Goal: Find specific page/section: Find specific page/section

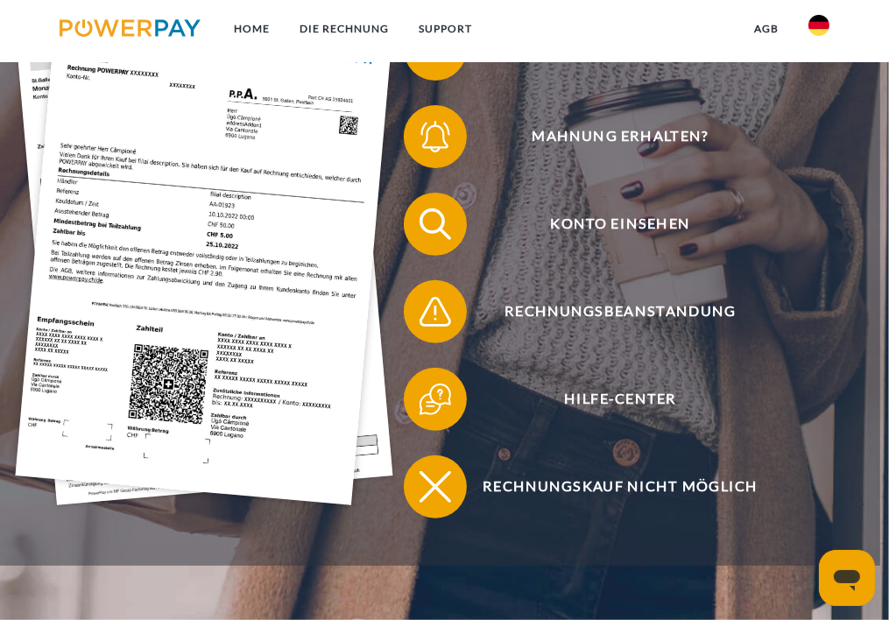
scroll to position [409, 0]
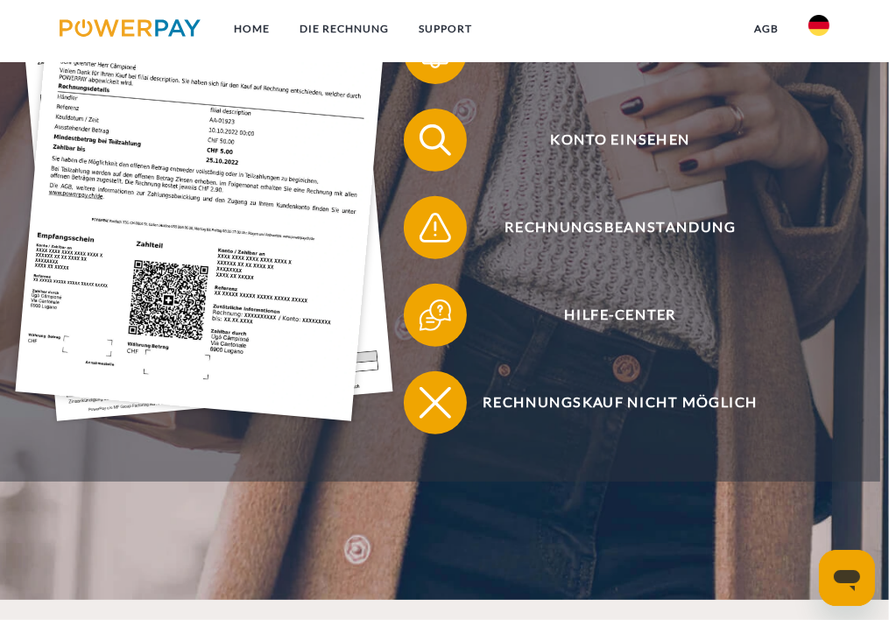
click at [298, 159] on img at bounding box center [204, 168] width 378 height 505
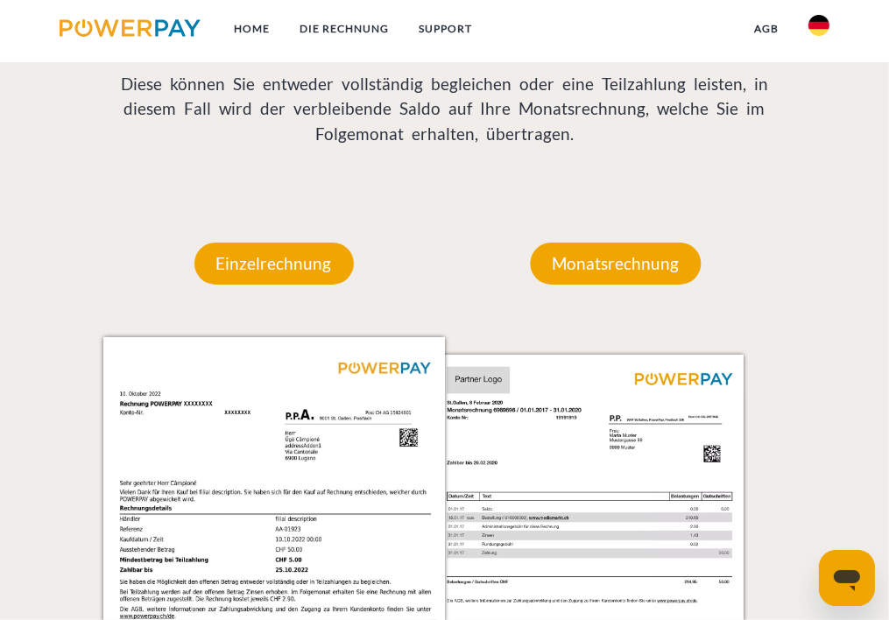
scroll to position [1504, 0]
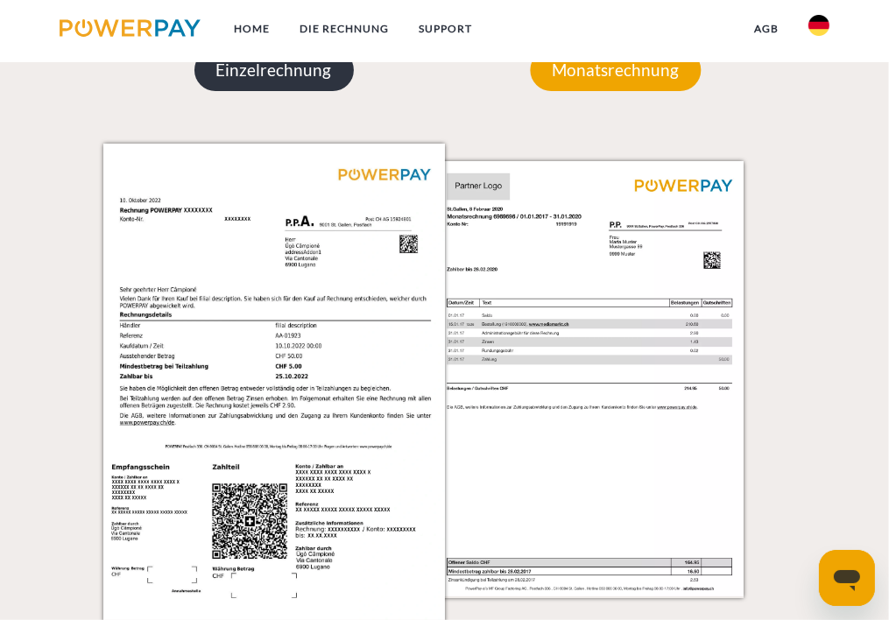
click at [271, 69] on p "Einzelrechnung" at bounding box center [274, 70] width 159 height 42
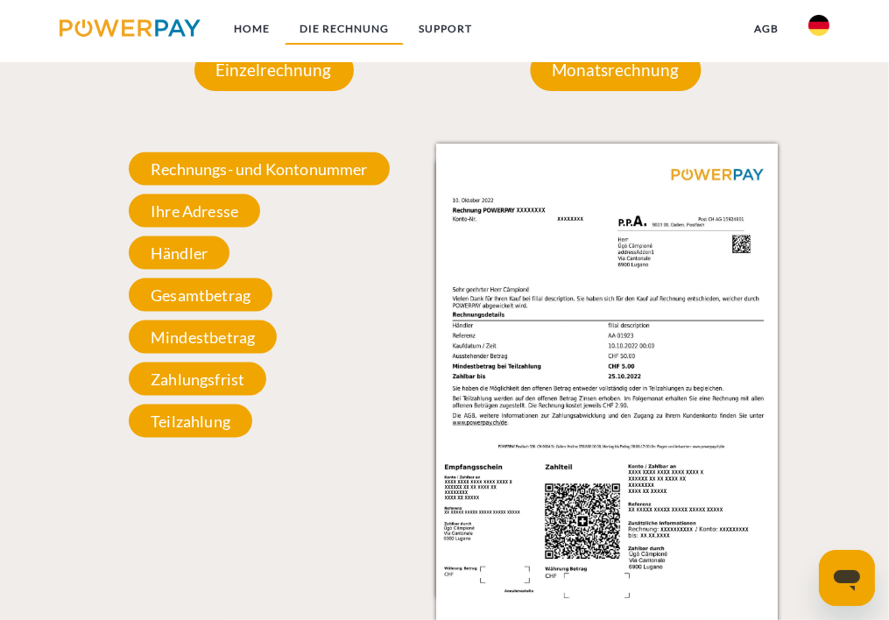
click at [356, 27] on link "DIE RECHNUNG" at bounding box center [344, 29] width 119 height 32
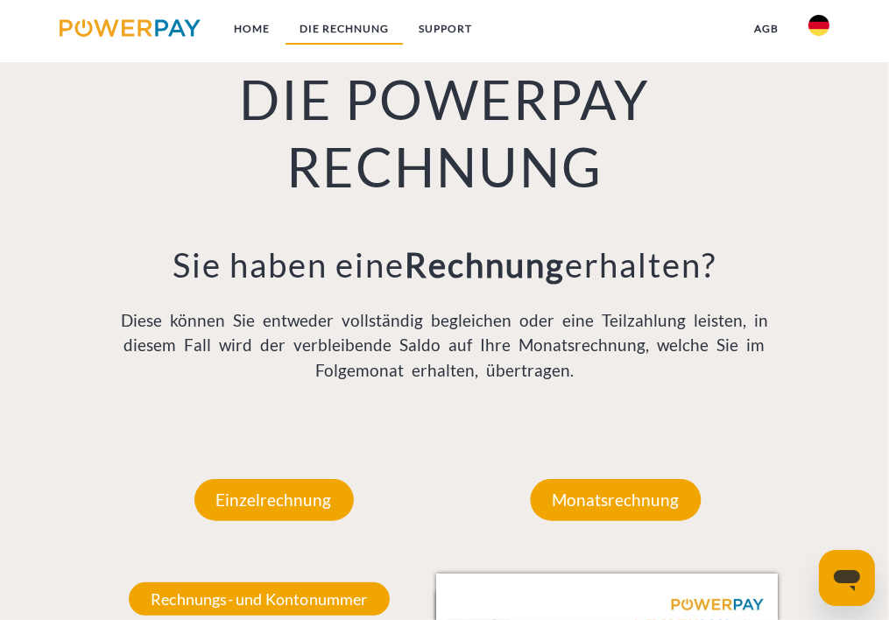
scroll to position [1013, 0]
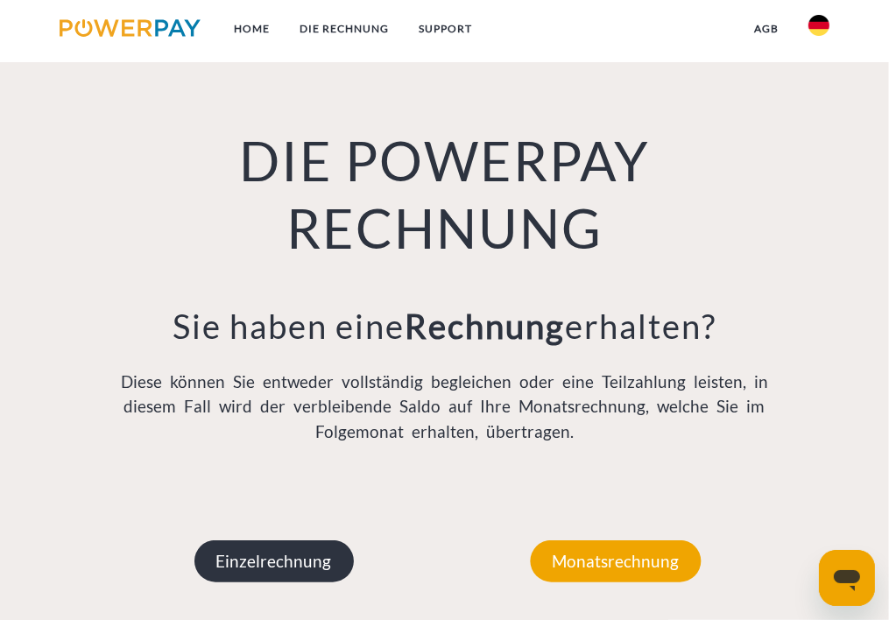
click at [273, 563] on p "Einzelrechnung" at bounding box center [274, 562] width 159 height 42
